Goal: Task Accomplishment & Management: Use online tool/utility

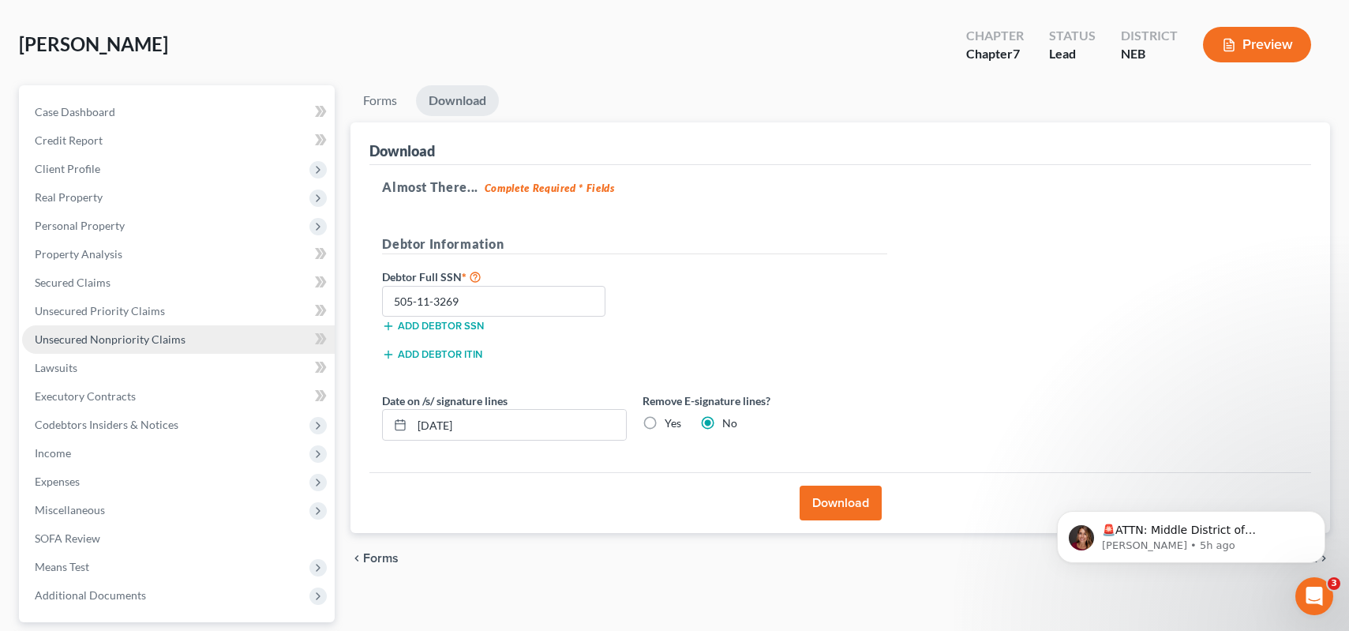
scroll to position [158, 0]
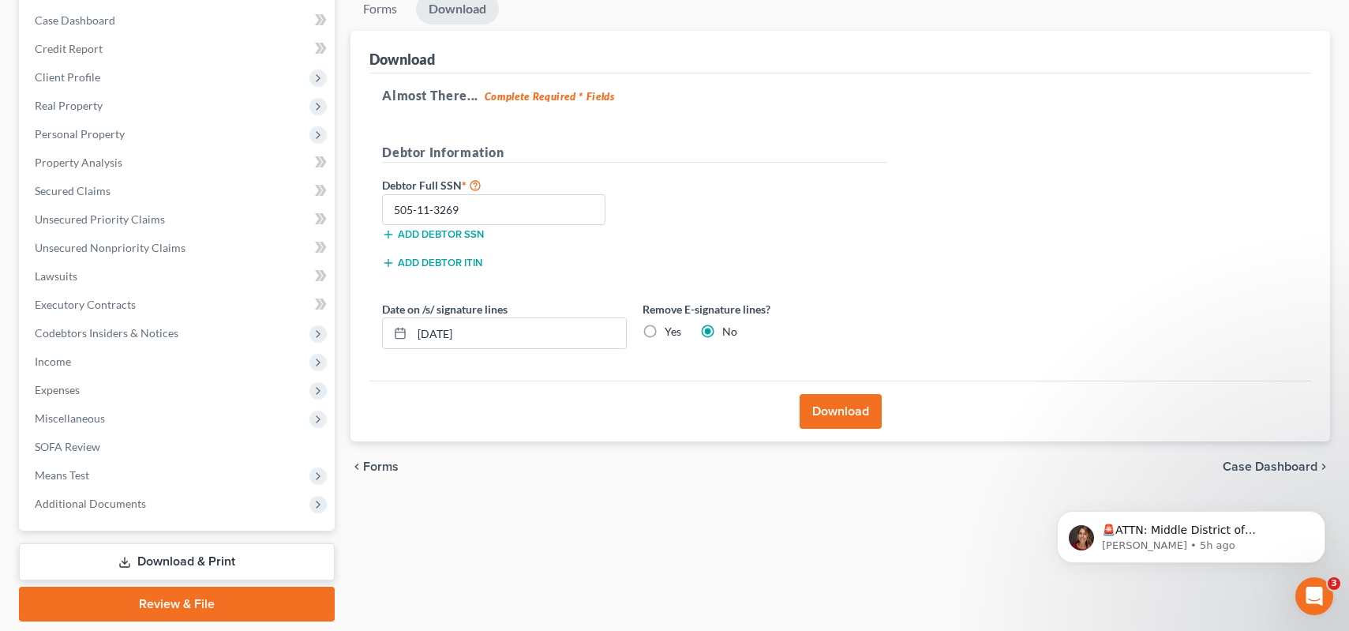
click at [461, 491] on div "chevron_left Forms Case Dashboard chevron_right" at bounding box center [839, 466] width 979 height 51
click at [87, 243] on span "Unsecured Nonpriority Claims" at bounding box center [110, 247] width 151 height 13
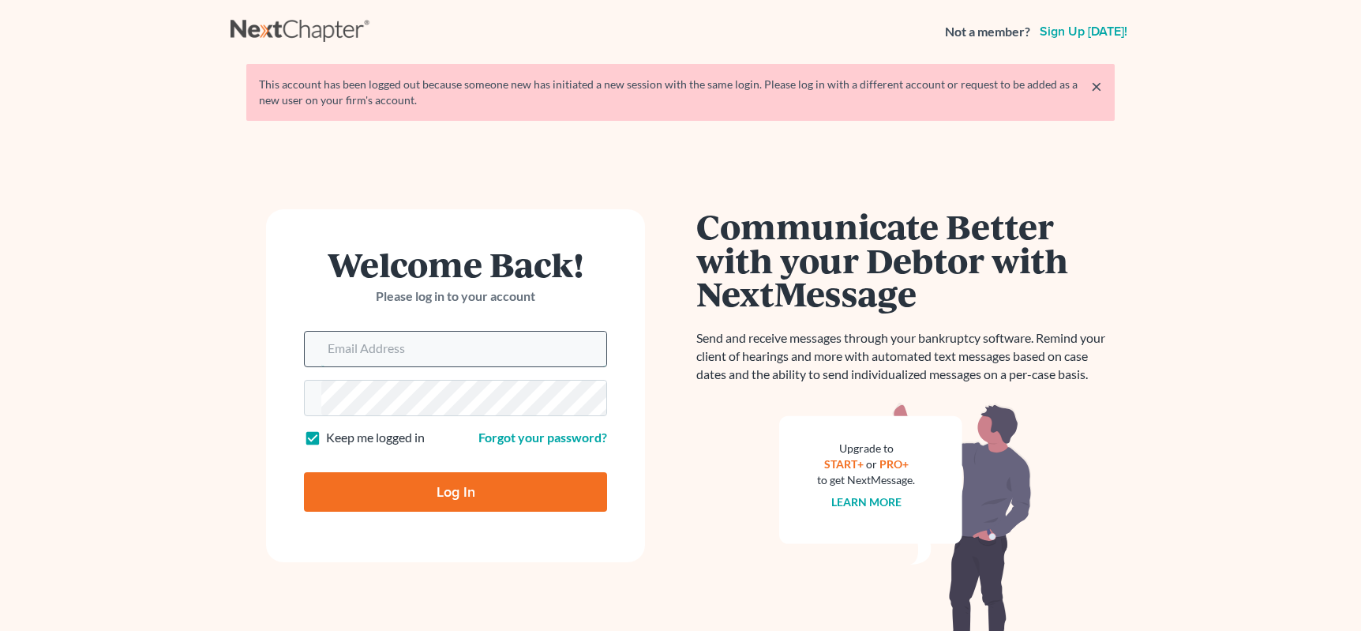
click at [388, 354] on input "Email Address" at bounding box center [463, 348] width 285 height 35
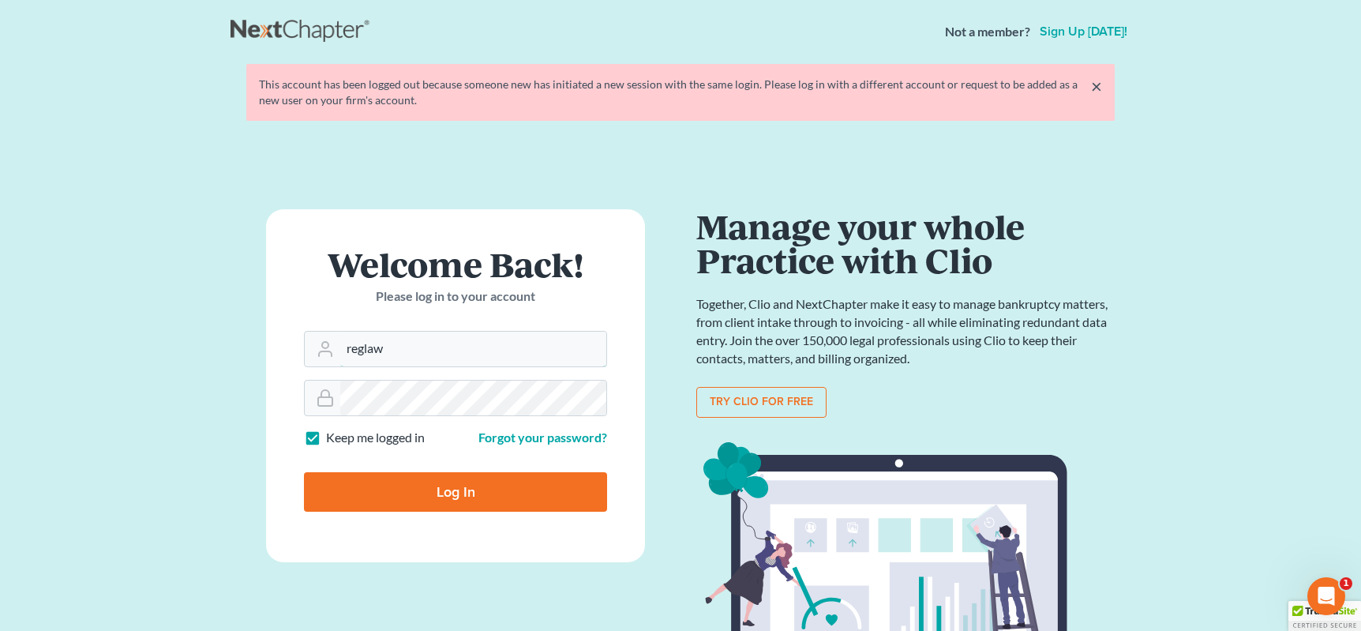
type input "reglaw425@gmail.com"
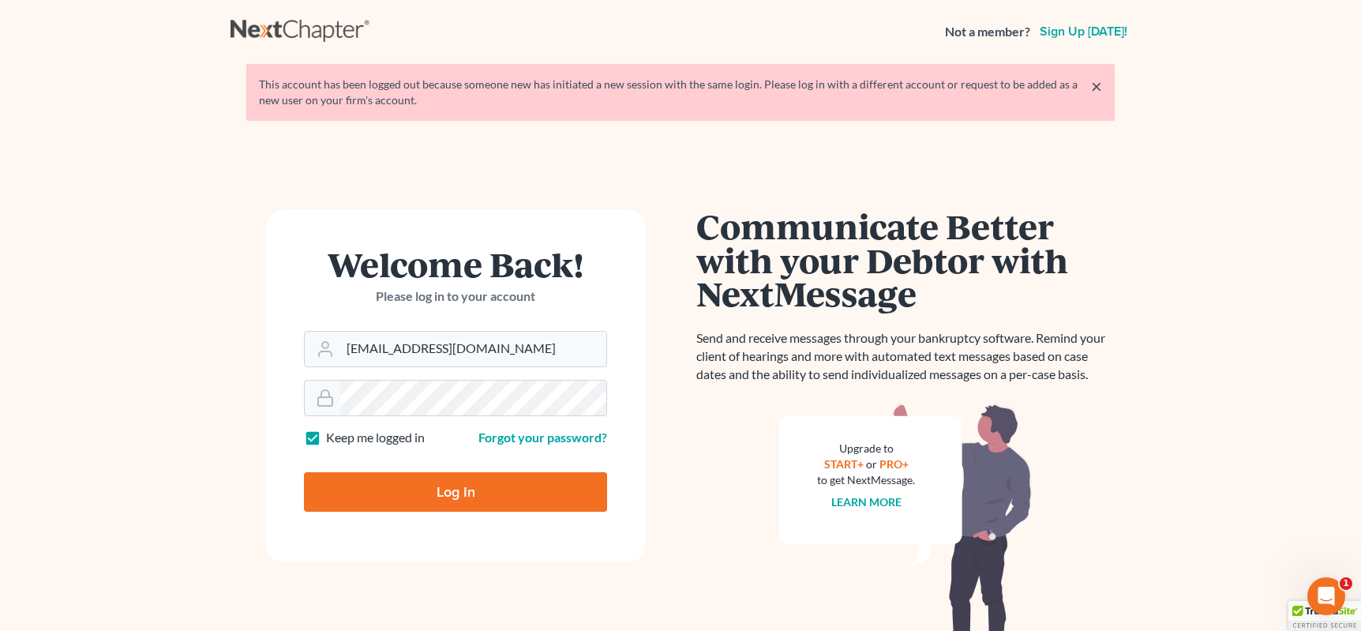
click at [381, 474] on input "Log In" at bounding box center [455, 491] width 303 height 39
type input "Thinking..."
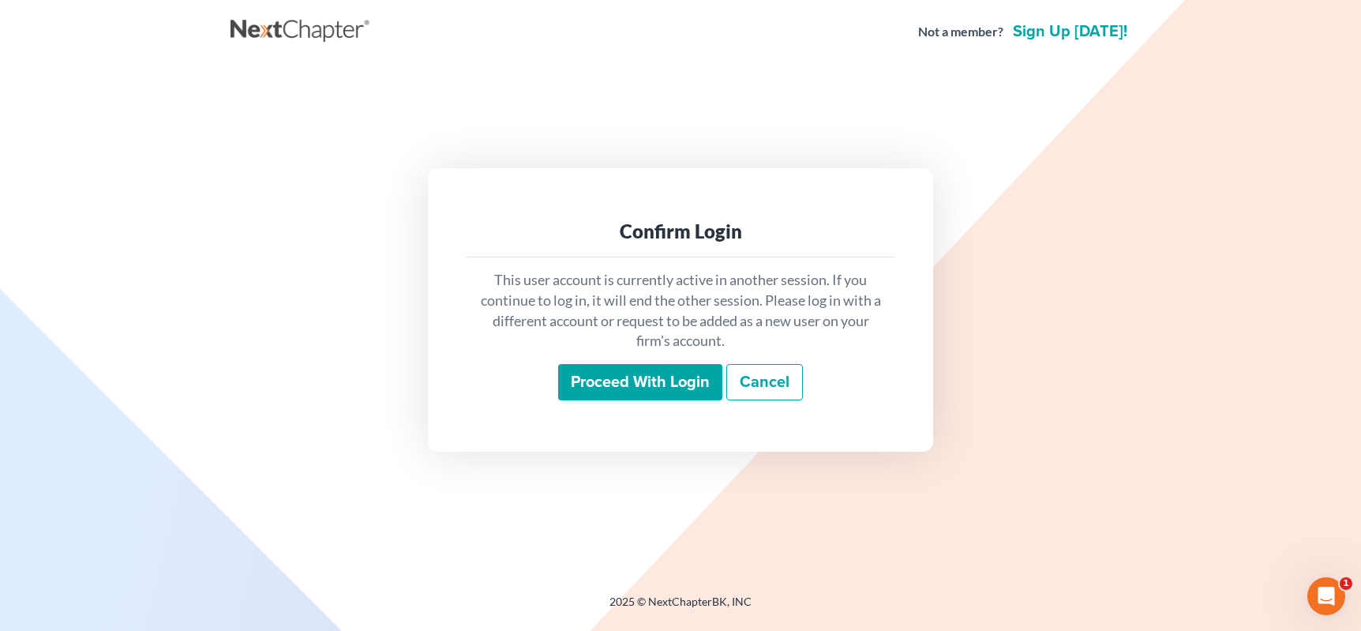
click at [627, 383] on input "Proceed with login" at bounding box center [640, 382] width 164 height 36
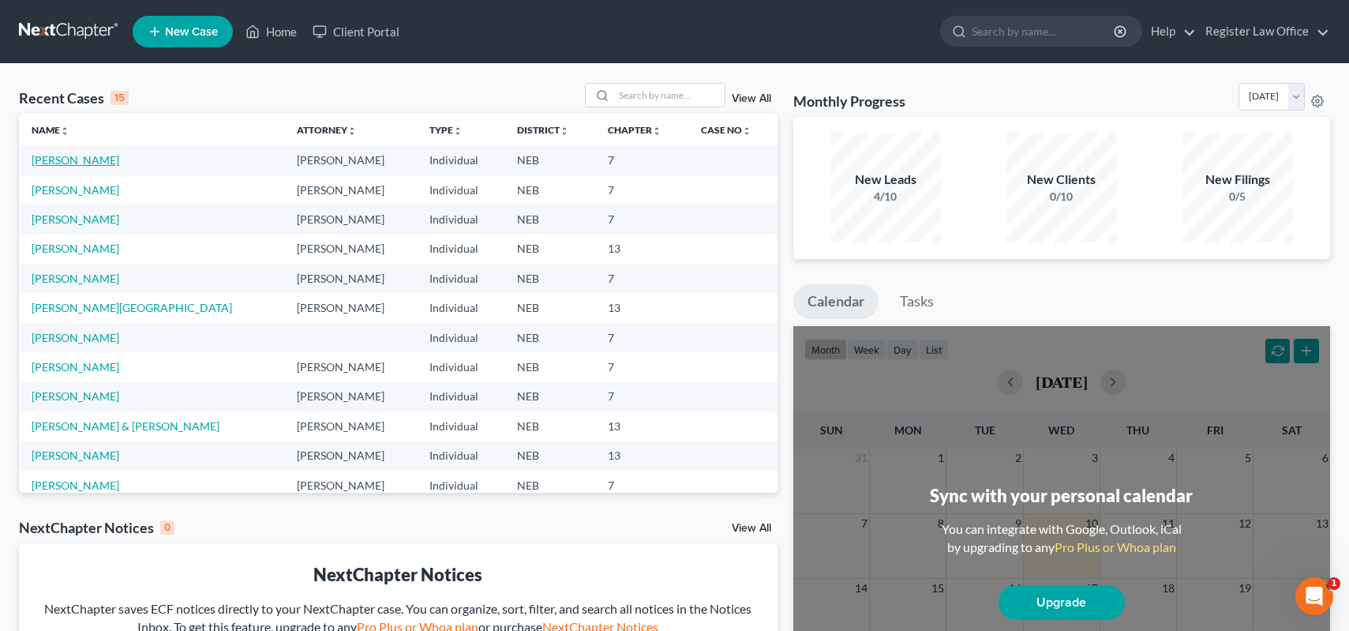
click at [93, 161] on link "Allmendinger, Sheana" at bounding box center [76, 159] width 88 height 13
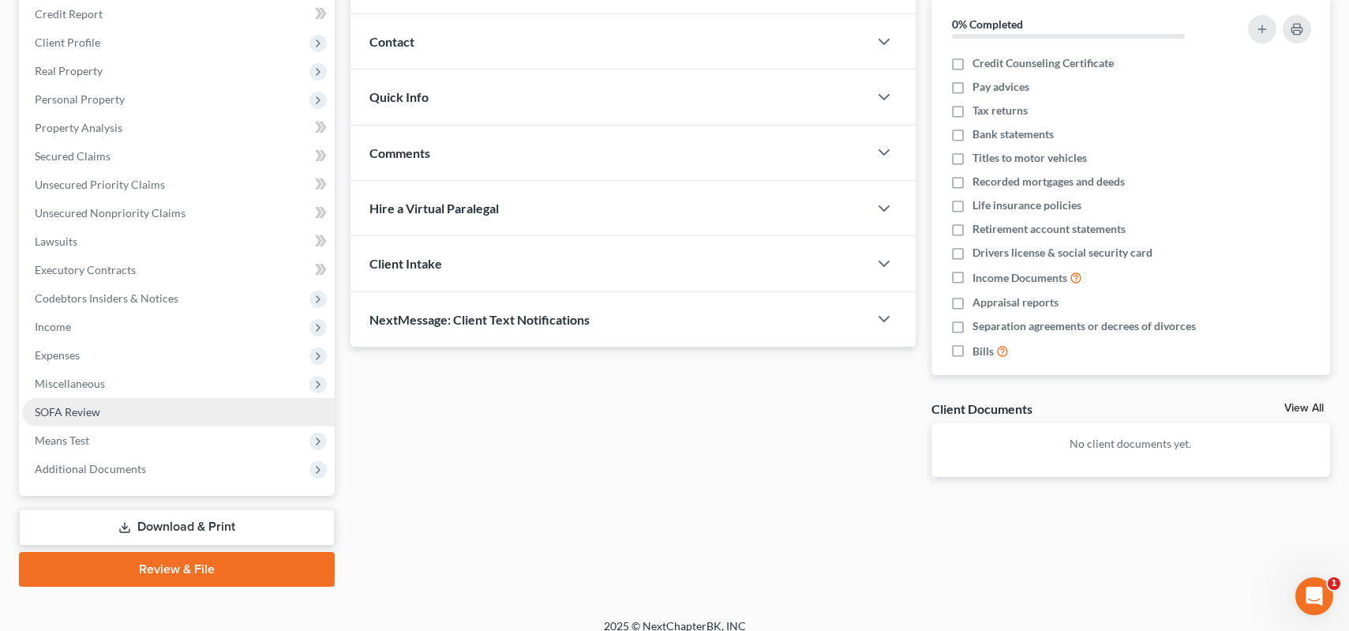
scroll to position [208, 0]
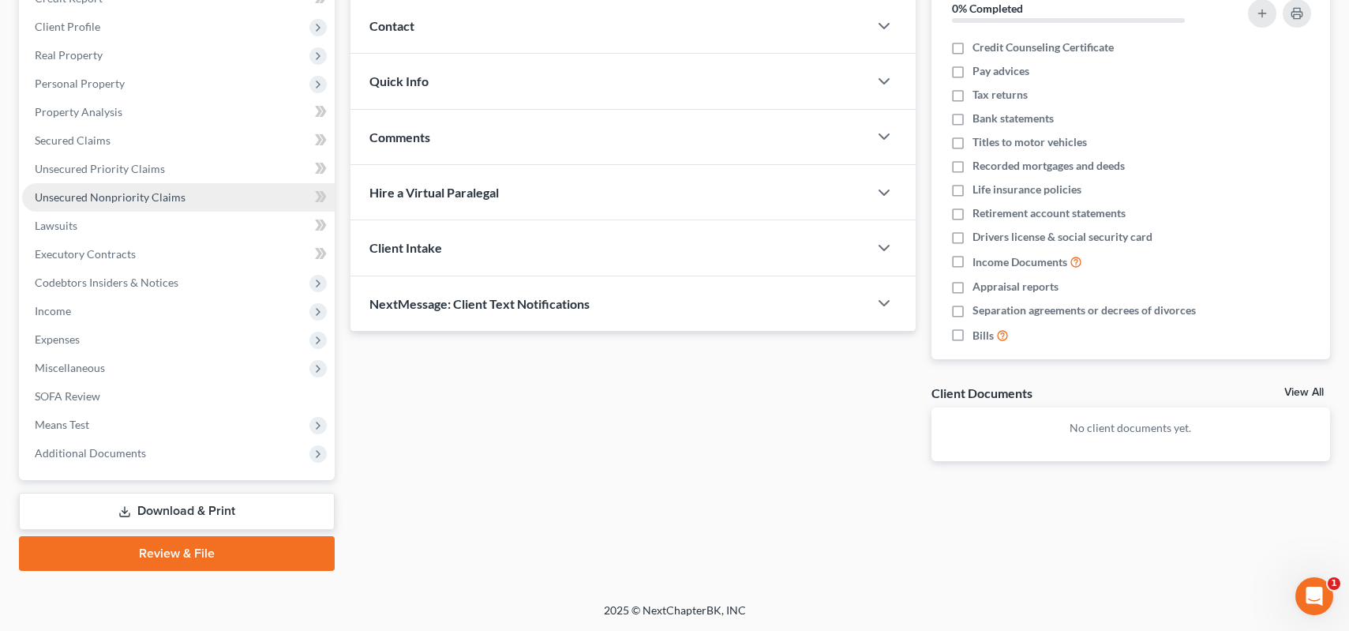
click at [95, 202] on span "Unsecured Nonpriority Claims" at bounding box center [110, 196] width 151 height 13
